Goal: Transaction & Acquisition: Subscribe to service/newsletter

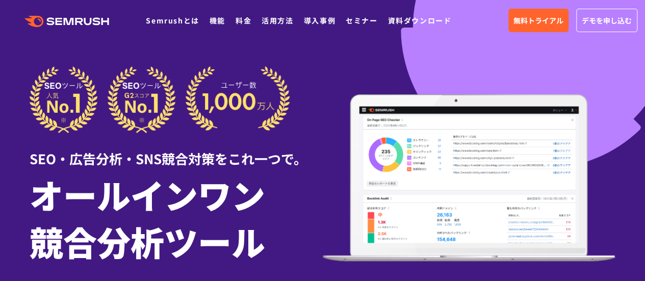
click at [253, 19] on ul "Semrushとは 機能 料金 活用方法 導入事例 セミナー 資料ダウンロード" at bounding box center [304, 20] width 316 height 13
click at [250, 19] on ul "Semrushとは 機能 料金 活用方法 導入事例 セミナー 資料ダウンロード" at bounding box center [304, 20] width 316 height 13
click at [246, 22] on link "料金" at bounding box center [244, 20] width 16 height 10
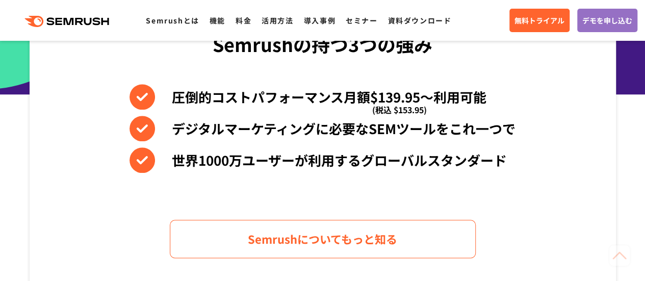
scroll to position [663, 0]
